Goal: Information Seeking & Learning: Check status

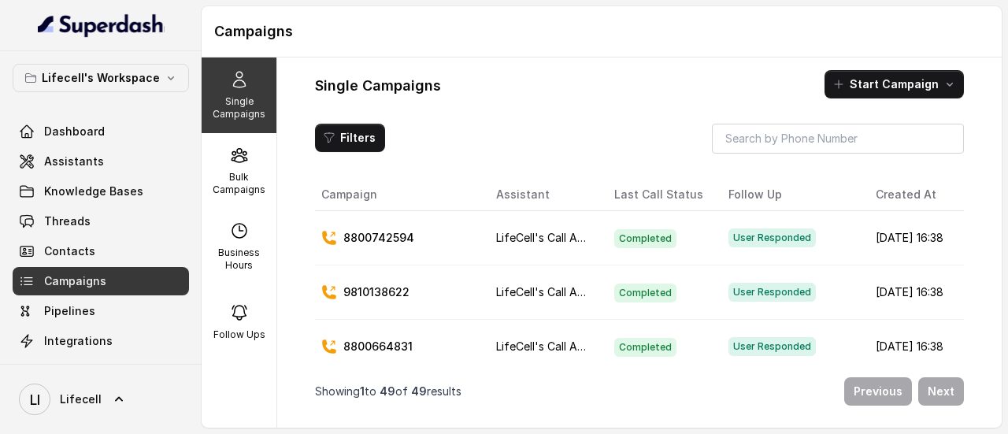
click at [817, 239] on div "User Responded" at bounding box center [789, 237] width 122 height 19
click at [405, 240] on p "8800742594" at bounding box center [378, 238] width 71 height 16
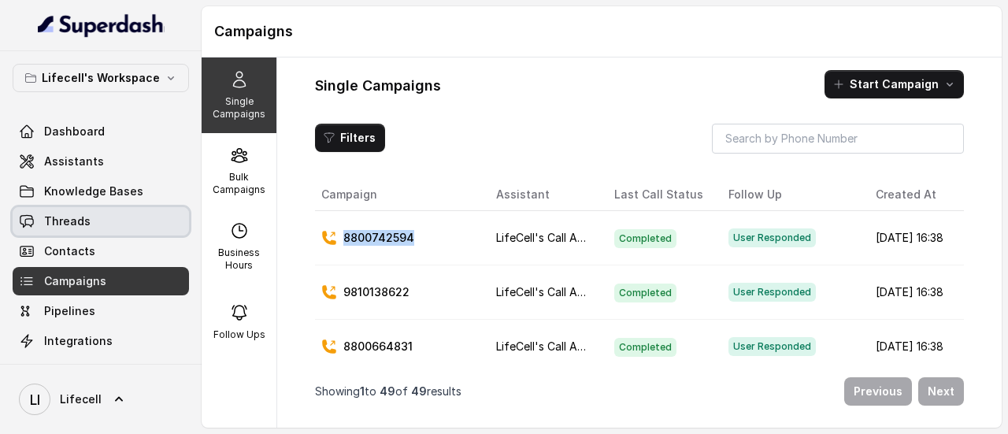
click at [134, 229] on link "Threads" at bounding box center [101, 221] width 176 height 28
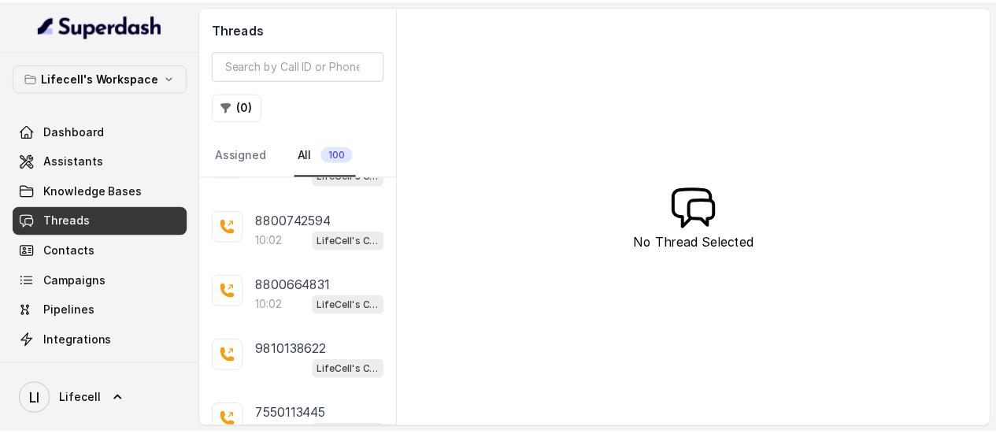
scroll to position [316, 0]
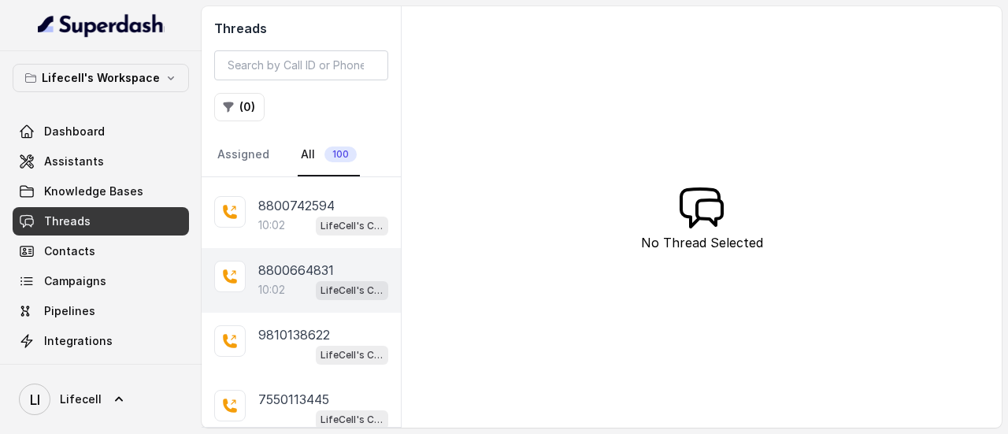
click at [293, 261] on p "8800664831" at bounding box center [296, 270] width 76 height 19
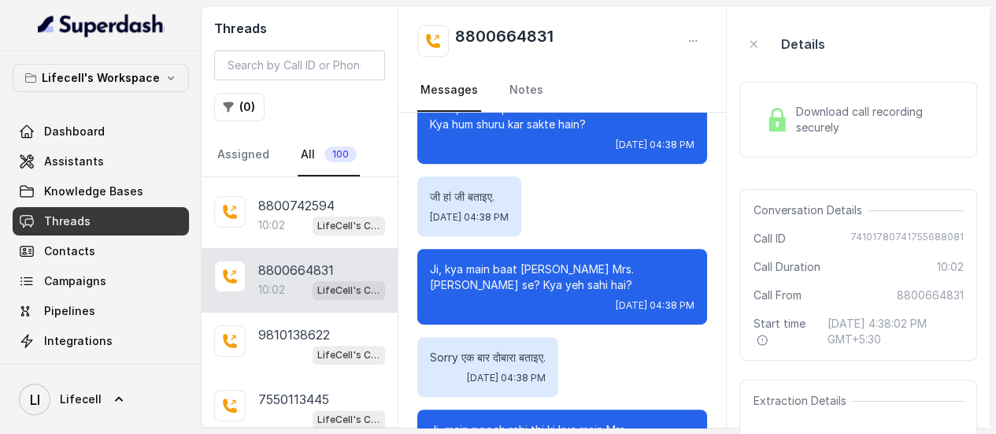
scroll to position [372, 0]
